Goal: Navigation & Orientation: Find specific page/section

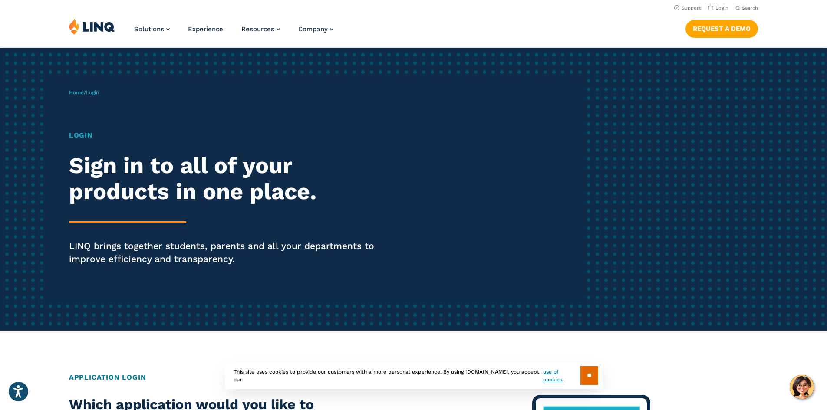
click at [81, 137] on h1 "Login" at bounding box center [228, 135] width 319 height 10
click at [78, 137] on h1 "Login" at bounding box center [228, 135] width 319 height 10
click at [714, 6] on link "Login" at bounding box center [718, 8] width 20 height 6
click at [588, 377] on input "**" at bounding box center [589, 375] width 18 height 19
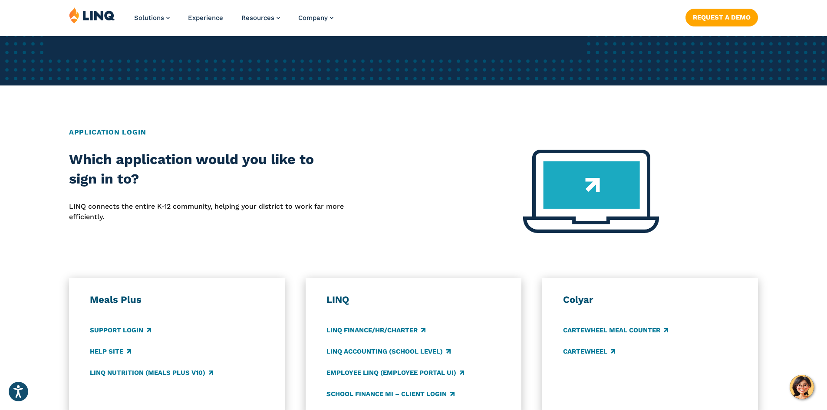
scroll to position [260, 0]
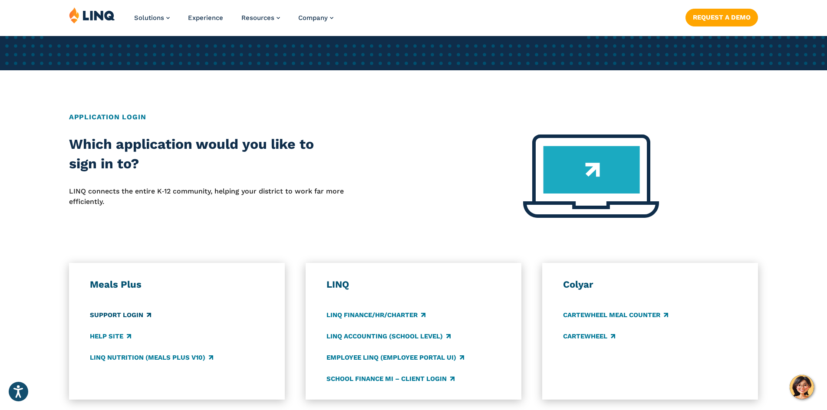
click at [121, 313] on link "Support Login" at bounding box center [120, 315] width 61 height 10
